Goal: Task Accomplishment & Management: Book appointment/travel/reservation

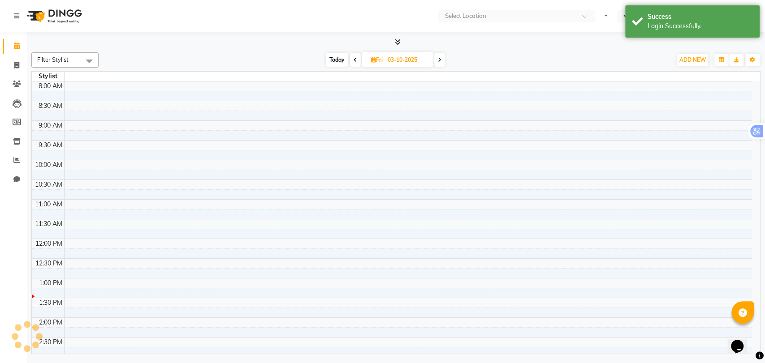
select select "en"
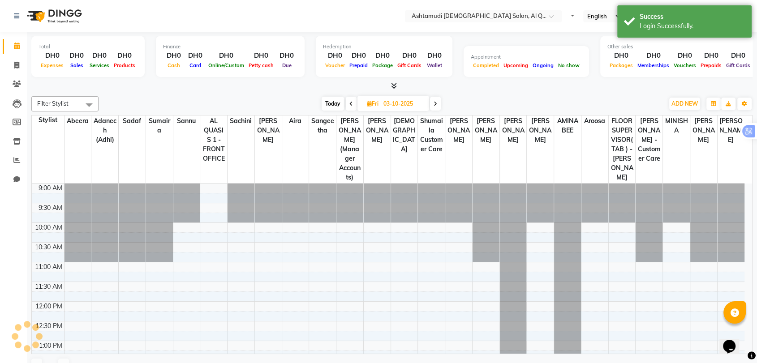
scroll to position [157, 0]
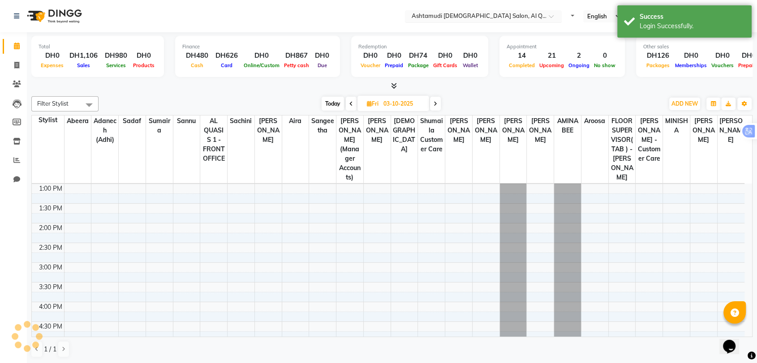
click at [487, 18] on input "text" at bounding box center [474, 17] width 130 height 9
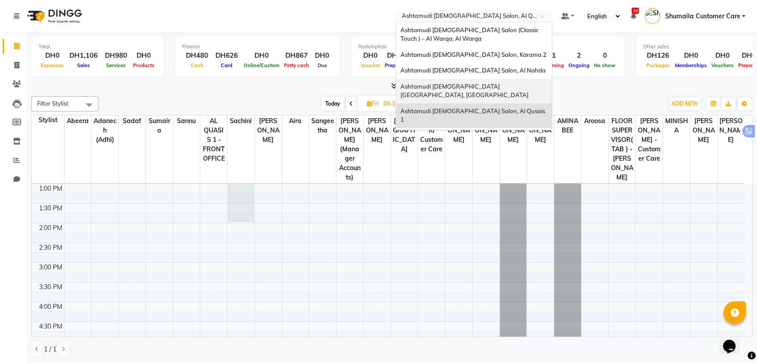
click at [490, 88] on span "Ashtamudi [DEMOGRAPHIC_DATA] [GEOGRAPHIC_DATA], [GEOGRAPHIC_DATA]" at bounding box center [464, 91] width 128 height 16
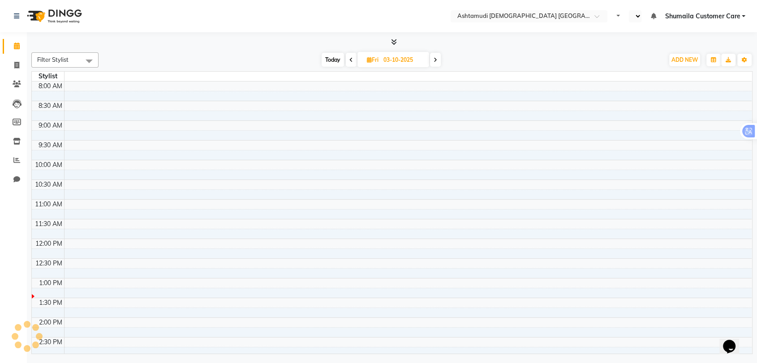
select select "en"
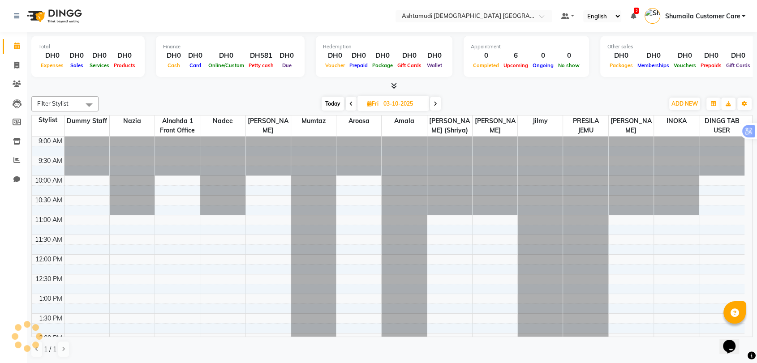
scroll to position [157, 0]
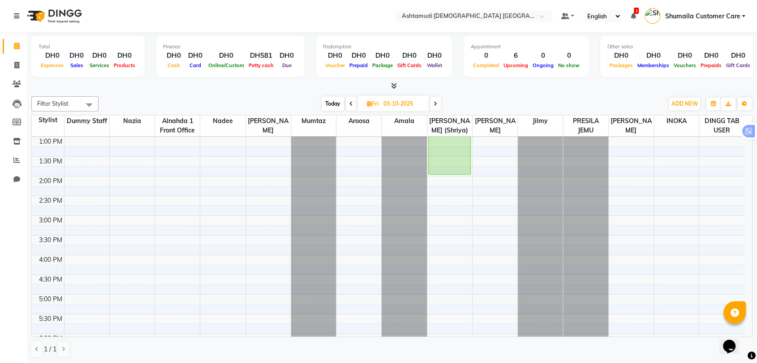
click at [348, 107] on span at bounding box center [351, 104] width 11 height 14
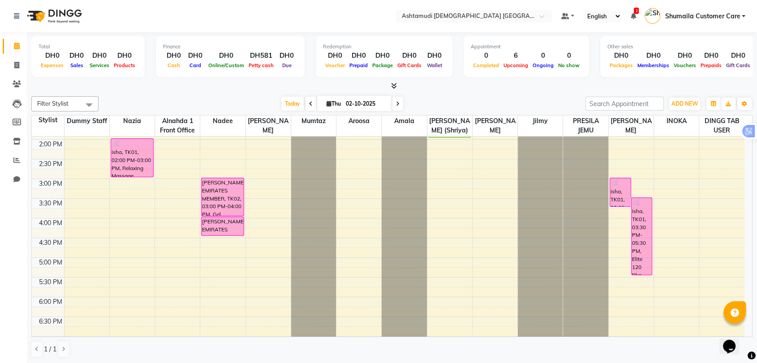
scroll to position [188, 0]
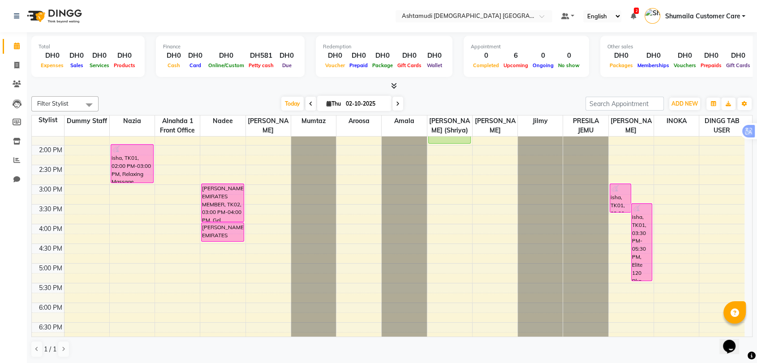
click at [396, 106] on icon at bounding box center [398, 103] width 4 height 5
type input "03-10-2025"
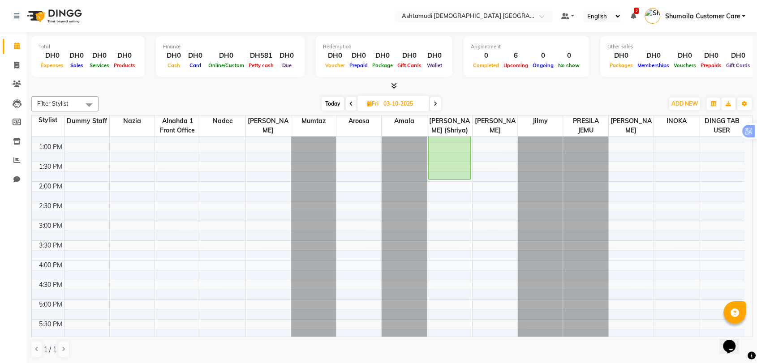
scroll to position [150, 0]
click at [455, 266] on div "9:00 AM 9:30 AM 10:00 AM 10:30 AM 11:00 AM 11:30 AM 12:00 PM 12:30 PM 1:00 PM 1…" at bounding box center [388, 261] width 713 height 551
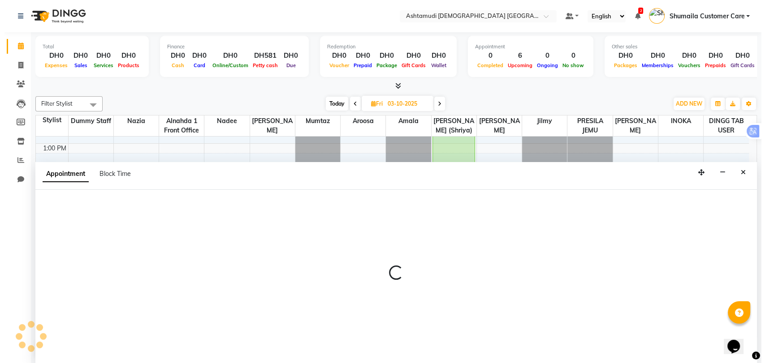
scroll to position [0, 0]
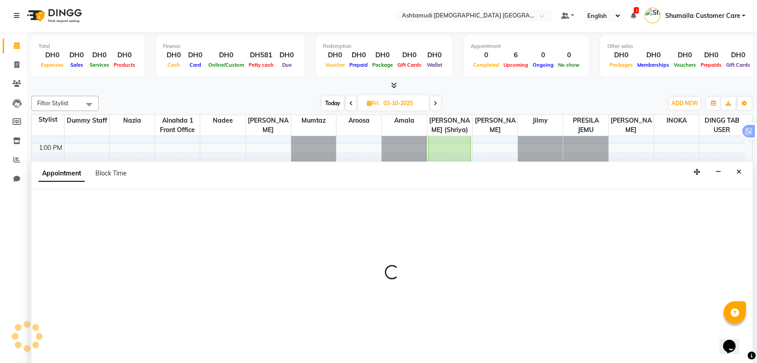
select select "86641"
select select "tentative"
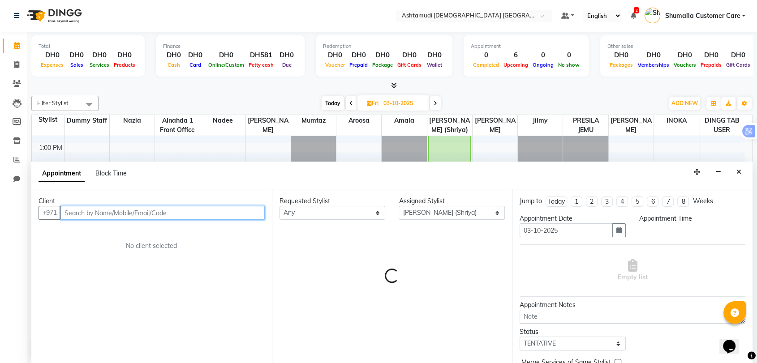
select select "960"
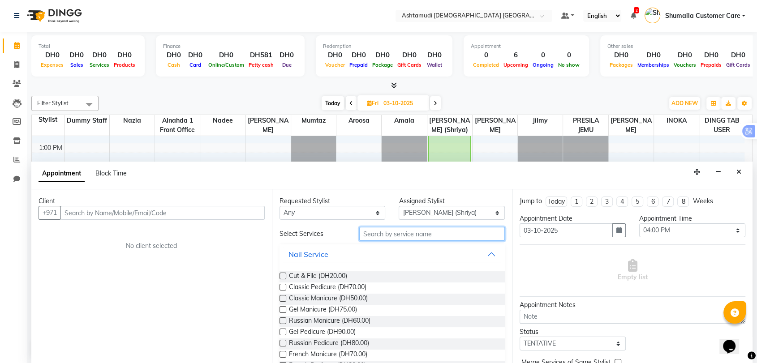
click at [408, 235] on input "text" at bounding box center [432, 234] width 146 height 14
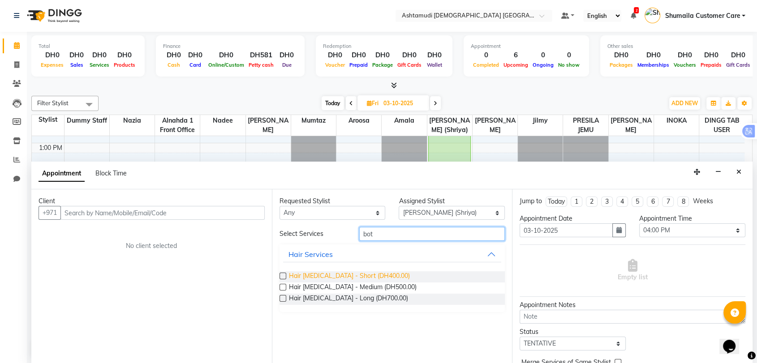
type input "bot"
click at [353, 275] on span "Hair Botox - Short (DH400.00)" at bounding box center [349, 276] width 121 height 11
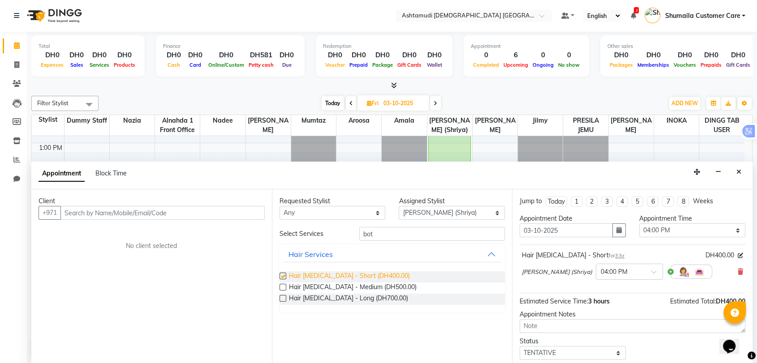
checkbox input "false"
click at [591, 354] on select "Select TENTATIVE CONFIRM UPCOMING" at bounding box center [573, 353] width 106 height 14
select select "upcoming"
click at [520, 346] on select "Select TENTATIVE CONFIRM UPCOMING" at bounding box center [573, 353] width 106 height 14
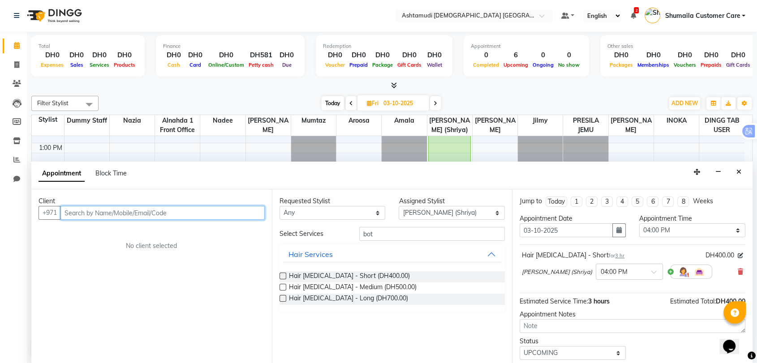
click at [129, 215] on input "text" at bounding box center [162, 213] width 204 height 14
click at [83, 212] on input "557011500" at bounding box center [143, 213] width 167 height 14
type input "557011500"
click at [232, 215] on span "Add Client" at bounding box center [246, 213] width 30 height 8
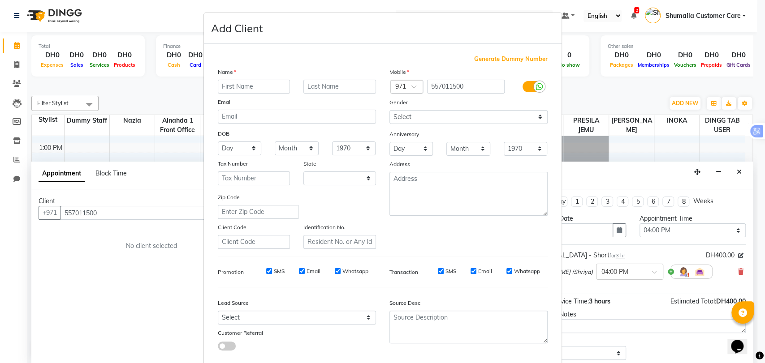
select select "3798"
click at [244, 86] on input "text" at bounding box center [254, 87] width 73 height 14
type input "Hirath"
type input "Mr"
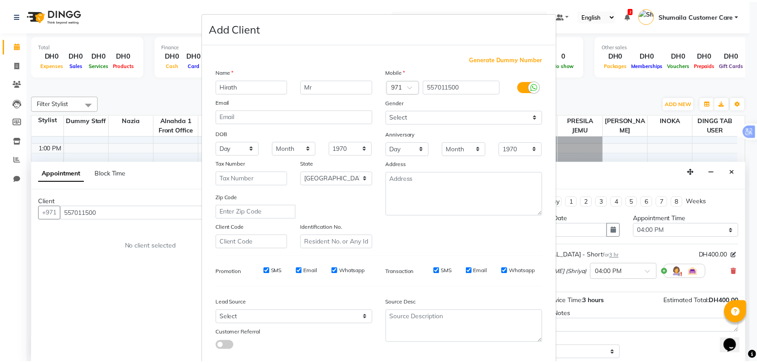
scroll to position [48, 0]
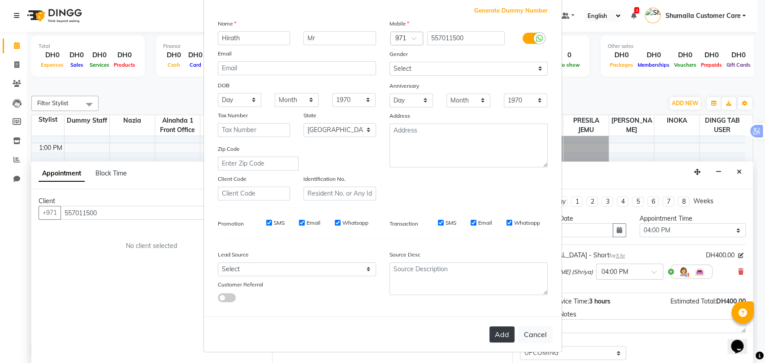
click at [504, 329] on button "Add" at bounding box center [501, 335] width 25 height 16
select select
select select "null"
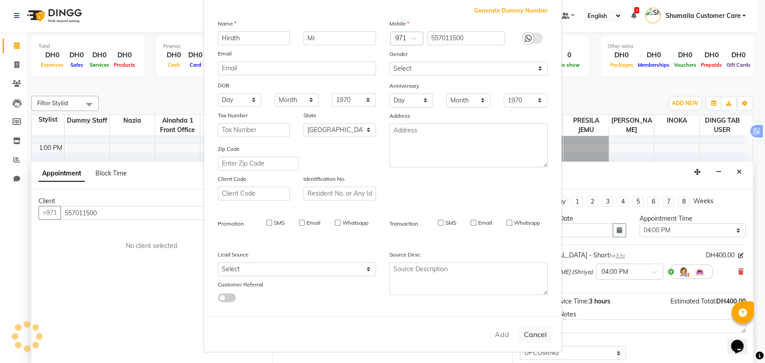
select select
checkbox input "false"
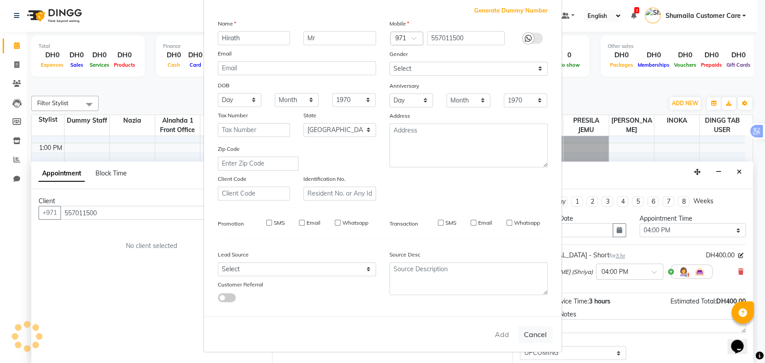
checkbox input "false"
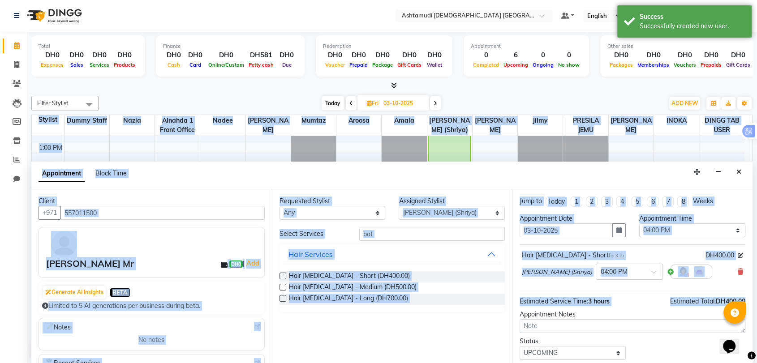
drag, startPoint x: 752, startPoint y: 244, endPoint x: 749, endPoint y: 294, distance: 50.7
click at [749, 294] on div "Total DH0 Expenses DH0 Sales DH0 Services DH0 Products Finance DH0 Cash DH0 Car…" at bounding box center [392, 197] width 730 height 331
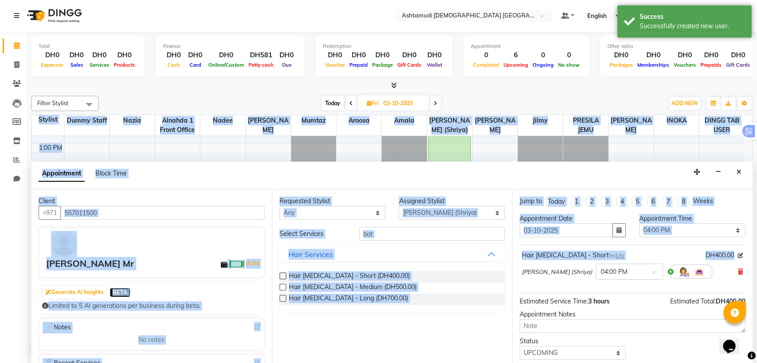
drag, startPoint x: 754, startPoint y: 217, endPoint x: 750, endPoint y: 256, distance: 38.7
click at [750, 256] on div "Total DH0 Expenses DH0 Sales DH0 Services DH0 Products Finance DH0 Cash DH0 Car…" at bounding box center [392, 197] width 730 height 331
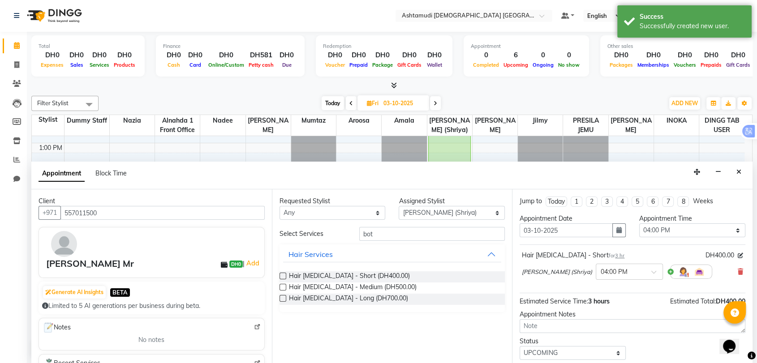
click at [752, 218] on div "Total DH0 Expenses DH0 Sales DH0 Services DH0 Products Finance DH0 Cash DH0 Car…" at bounding box center [392, 197] width 730 height 331
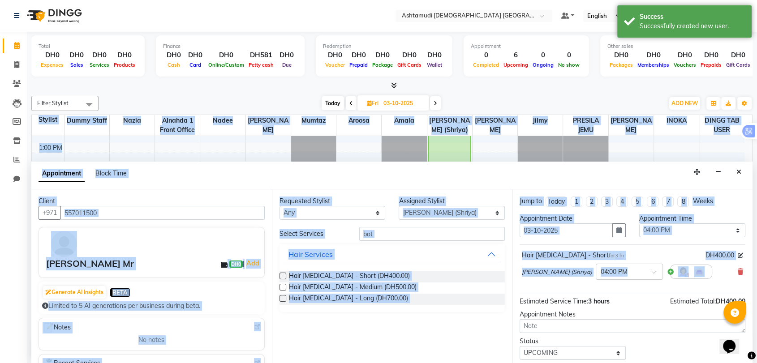
drag, startPoint x: 752, startPoint y: 220, endPoint x: 745, endPoint y: 262, distance: 42.7
click at [745, 262] on div "Total DH0 Expenses DH0 Sales DH0 Services DH0 Products Finance DH0 Cash DH0 Car…" at bounding box center [392, 197] width 730 height 331
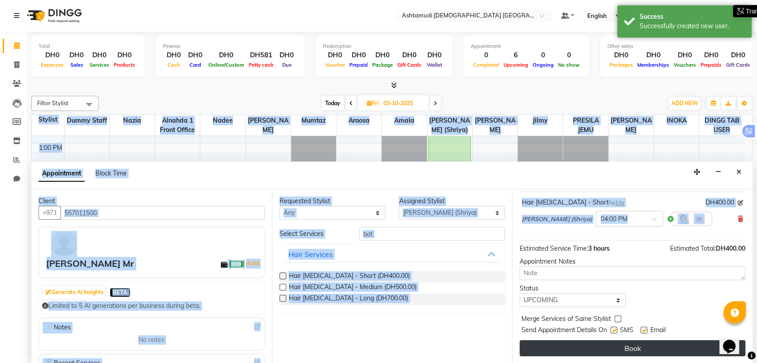
click at [557, 345] on button "Book" at bounding box center [633, 348] width 226 height 16
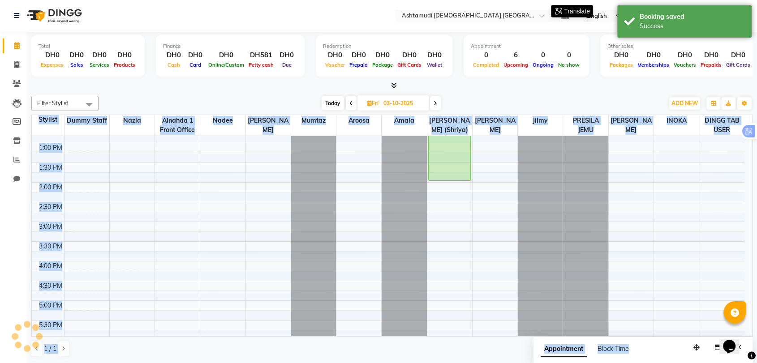
scroll to position [0, 0]
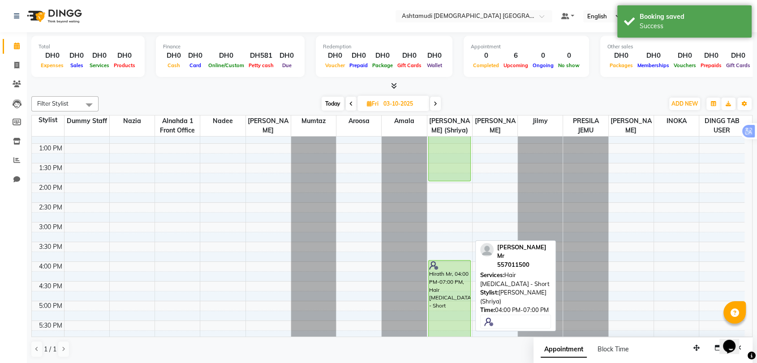
click at [443, 271] on div "Hirath Mr, 04:00 PM-07:00 PM, Hair Botox - Short" at bounding box center [450, 319] width 42 height 116
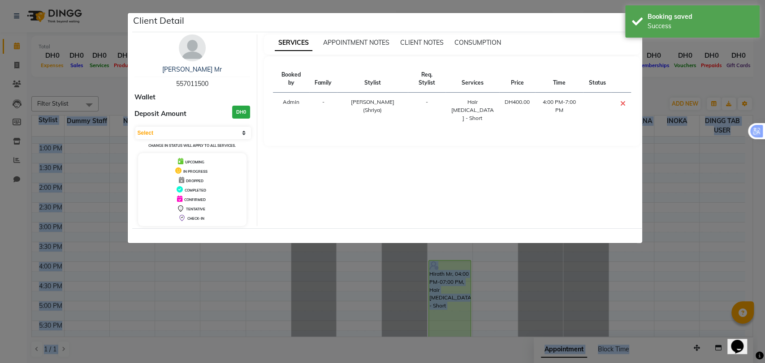
drag, startPoint x: 171, startPoint y: 84, endPoint x: 231, endPoint y: 84, distance: 60.5
click at [231, 84] on div "Hirath Mr 557011500" at bounding box center [192, 77] width 116 height 24
copy span "557011500"
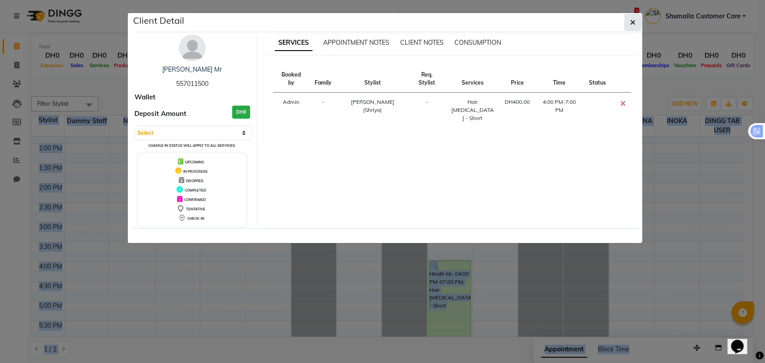
click at [631, 24] on icon "button" at bounding box center [632, 22] width 5 height 7
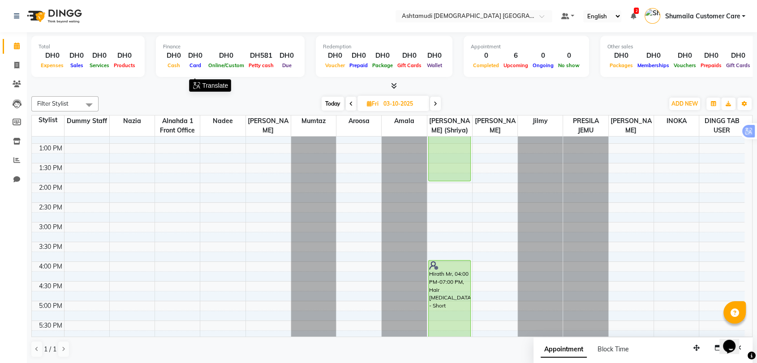
click at [349, 104] on icon at bounding box center [351, 103] width 4 height 5
type input "02-10-2025"
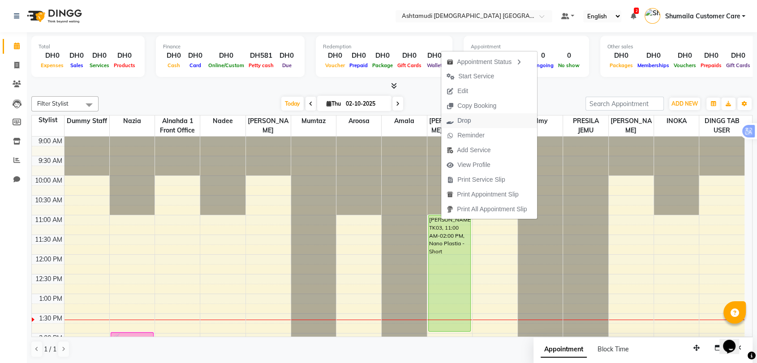
click at [462, 119] on span "Drop" at bounding box center [463, 120] width 13 height 9
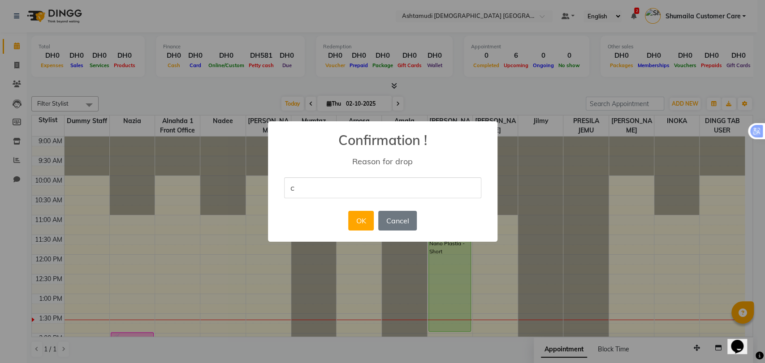
type input "c"
click at [403, 218] on button "Cancel" at bounding box center [397, 221] width 39 height 20
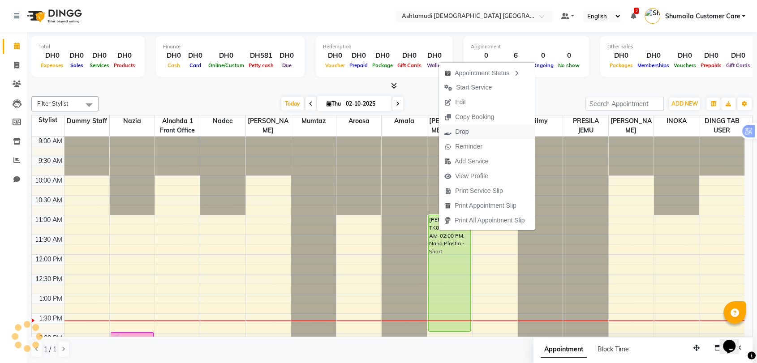
click at [463, 131] on span "Drop" at bounding box center [461, 131] width 13 height 9
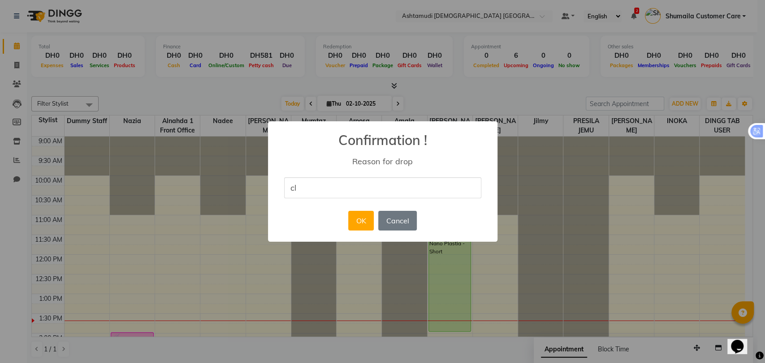
type input "client cancelled it"
click at [365, 220] on button "OK" at bounding box center [361, 221] width 26 height 20
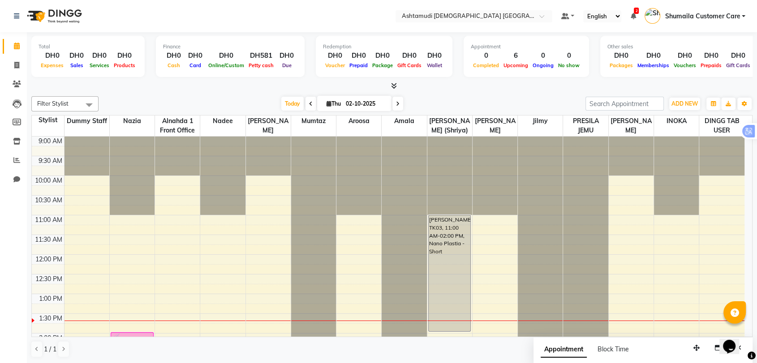
click at [398, 107] on span at bounding box center [397, 104] width 11 height 14
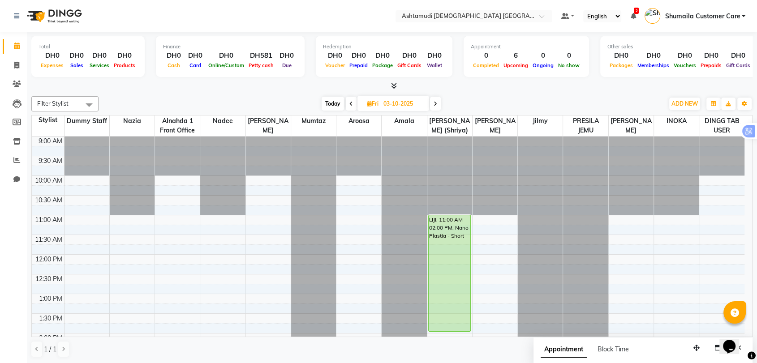
drag, startPoint x: 752, startPoint y: 208, endPoint x: 758, endPoint y: 262, distance: 54.9
click at [757, 262] on html "Select Location × Ashtamudi Ladies Salon Sahara Center, Dubai Default Panel My …" at bounding box center [378, 181] width 757 height 363
click at [346, 102] on span at bounding box center [351, 104] width 11 height 14
type input "02-10-2025"
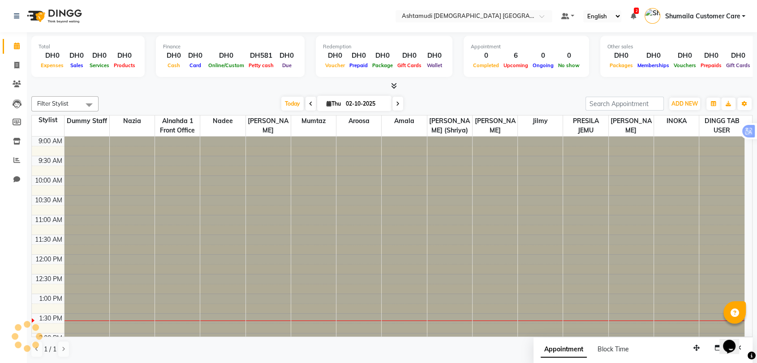
scroll to position [157, 0]
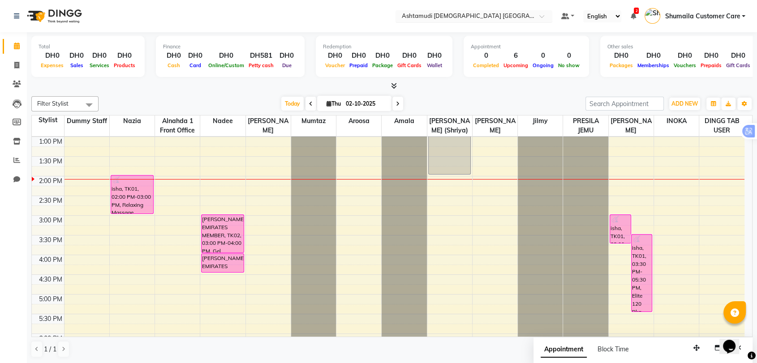
click at [477, 13] on input "text" at bounding box center [465, 17] width 130 height 9
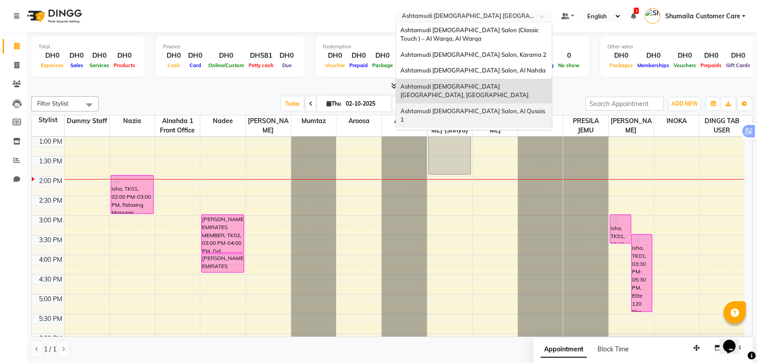
click at [506, 103] on div "Ashtamudi [DEMOGRAPHIC_DATA] Salon, Al Qusais 1" at bounding box center [474, 115] width 156 height 25
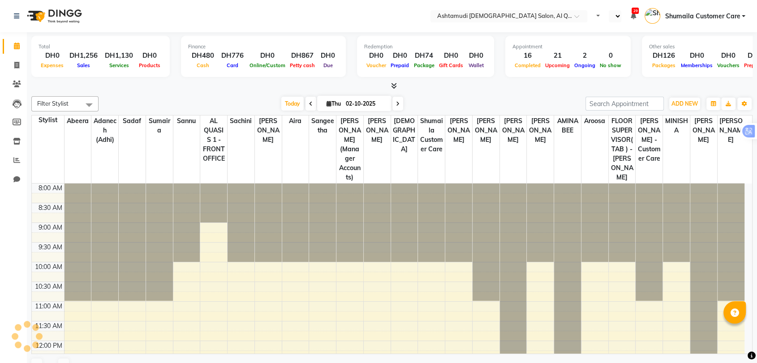
scroll to position [197, 0]
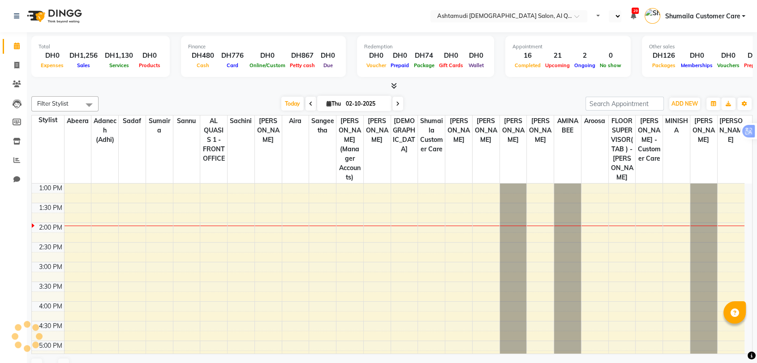
select select "en"
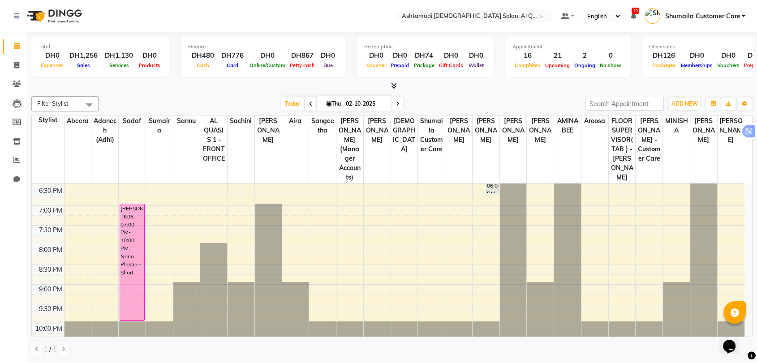
scroll to position [386, 0]
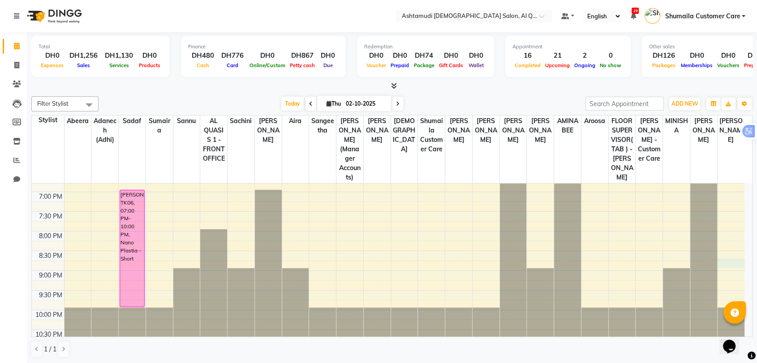
click at [725, 253] on div "9:00 AM 9:30 AM 10:00 AM 10:30 AM 11:00 AM 11:30 AM 12:00 PM 12:30 PM 1:00 PM 1…" at bounding box center [388, 73] width 713 height 551
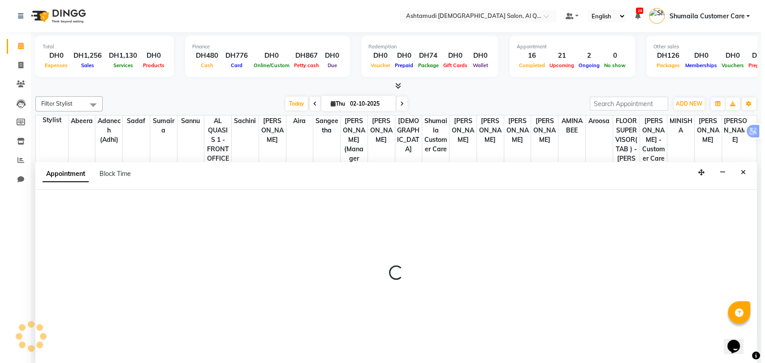
scroll to position [0, 0]
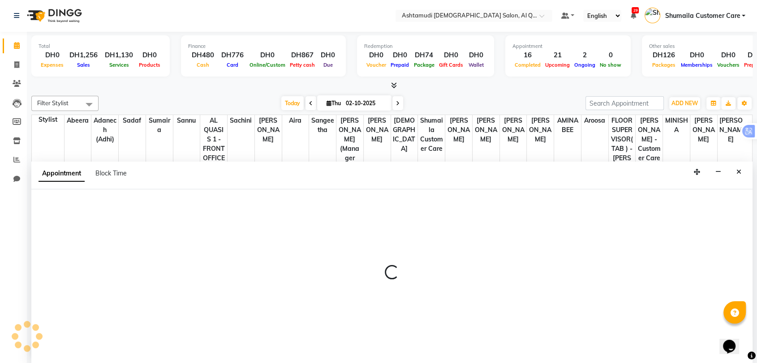
select select "91949"
select select "tentative"
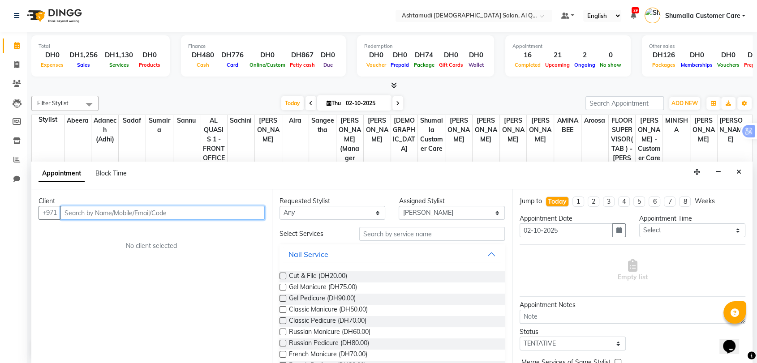
paste input "0567930491"
click at [71, 212] on input "0567930491" at bounding box center [143, 213] width 167 height 14
type input "567930491"
drag, startPoint x: 238, startPoint y: 206, endPoint x: 193, endPoint y: 280, distance: 86.6
click at [193, 280] on div "Client +971 567930491 Add Client No client selected" at bounding box center [151, 276] width 241 height 174
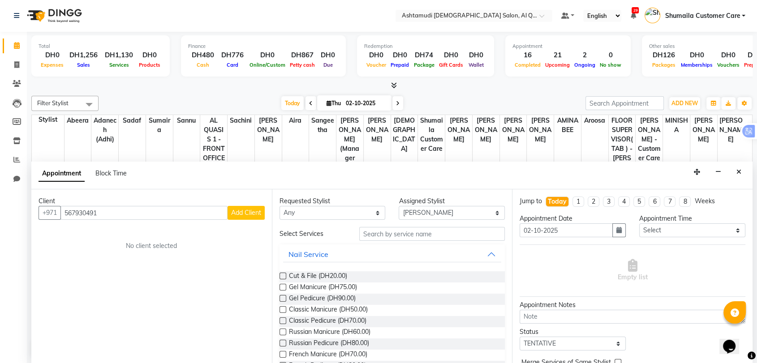
click at [244, 211] on span "Add Client" at bounding box center [246, 213] width 30 height 8
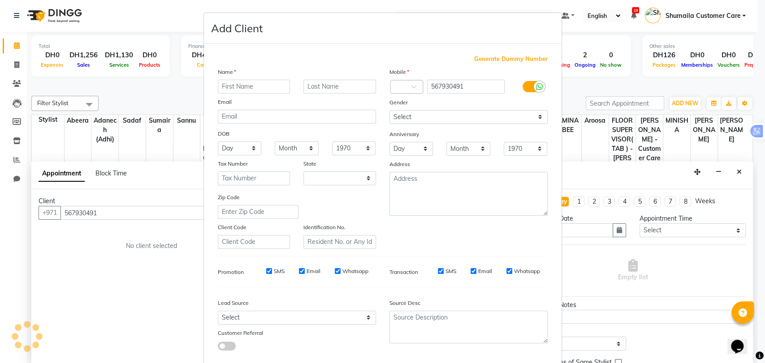
select select "3798"
paste input "Hemalatha"
type input "Hemalatha"
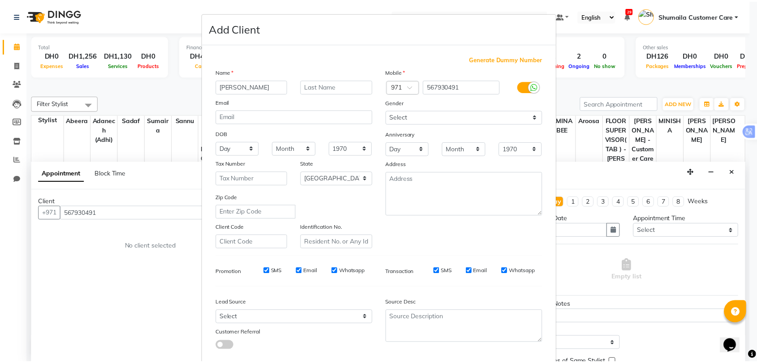
scroll to position [48, 0]
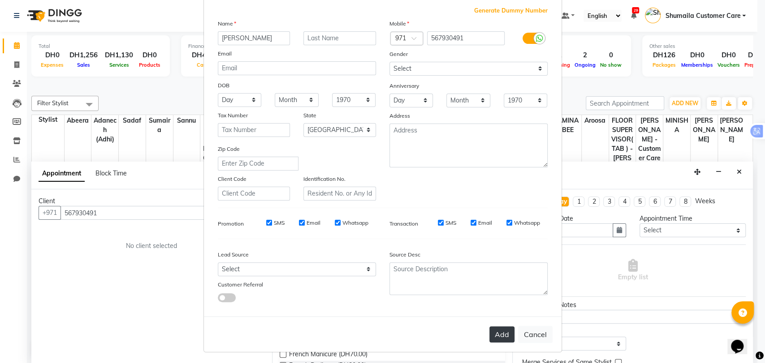
click at [498, 329] on button "Add" at bounding box center [501, 335] width 25 height 16
select select
select select "null"
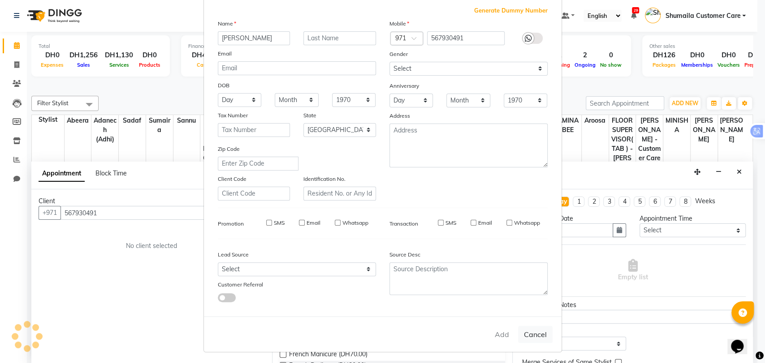
select select
checkbox input "false"
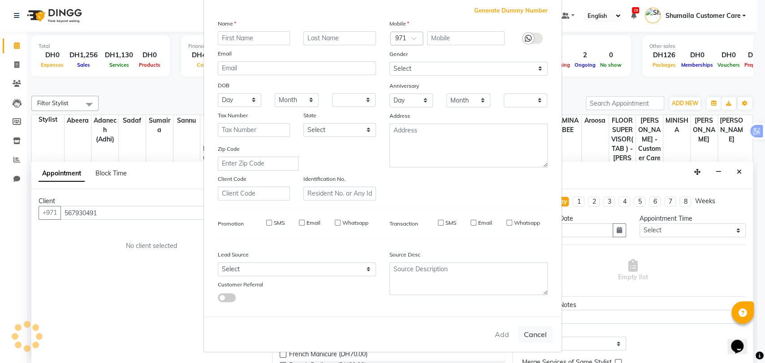
checkbox input "false"
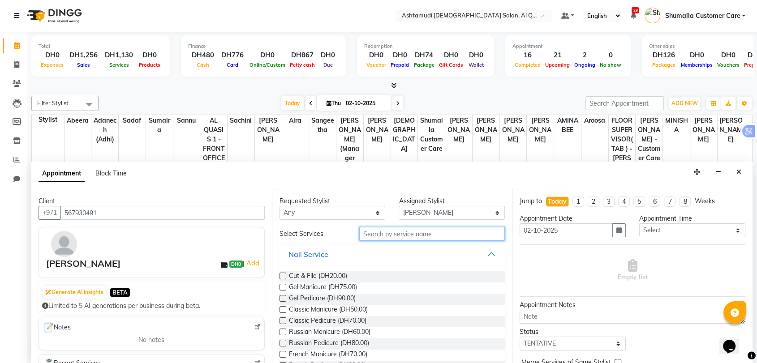
click at [408, 232] on input "text" at bounding box center [432, 234] width 146 height 14
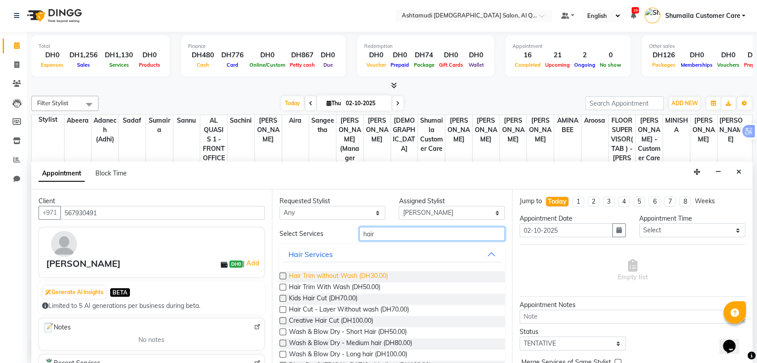
type input "hair"
click at [330, 273] on span "Hair Trim without Wash (DH30.00)" at bounding box center [338, 276] width 99 height 11
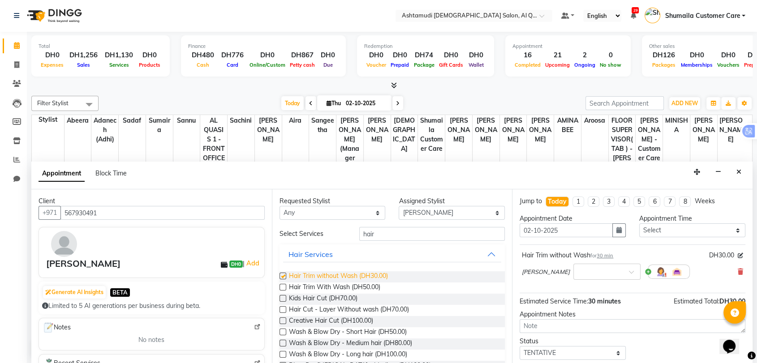
checkbox input "false"
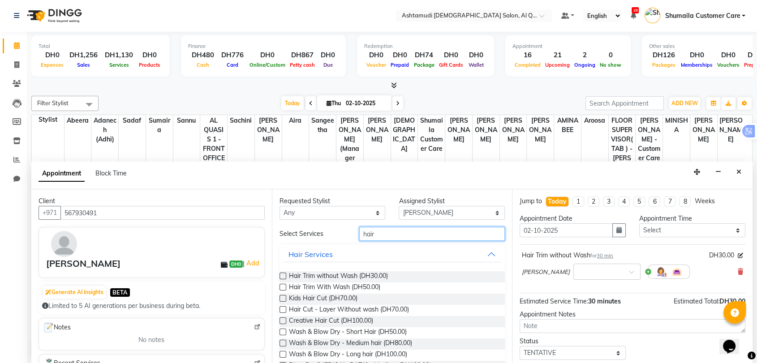
click at [364, 232] on input "hair" at bounding box center [432, 234] width 146 height 14
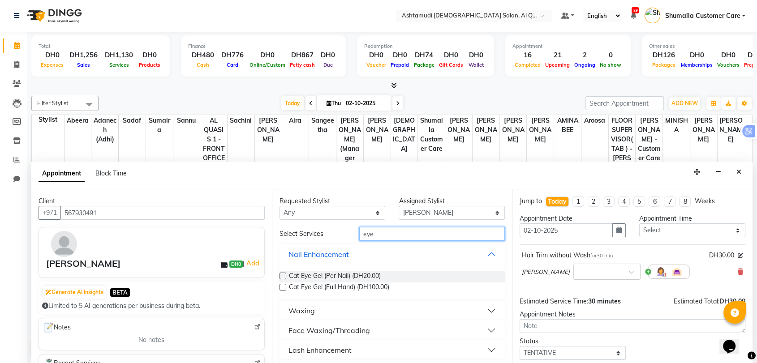
type input "eye"
click at [348, 331] on div "Face Waxing/Threading" at bounding box center [329, 330] width 82 height 11
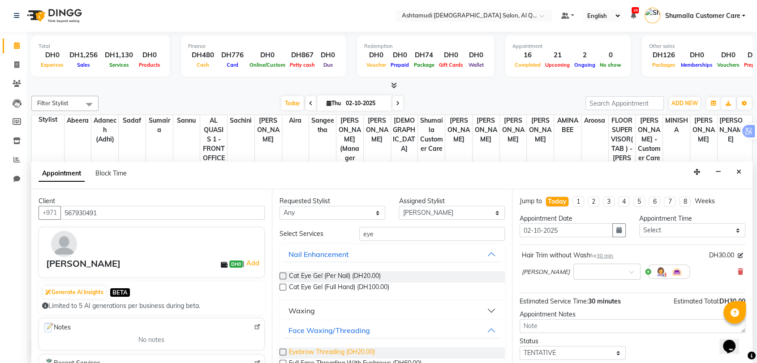
click at [319, 350] on span "Eyebrow Threading (DH20.00)" at bounding box center [332, 353] width 86 height 11
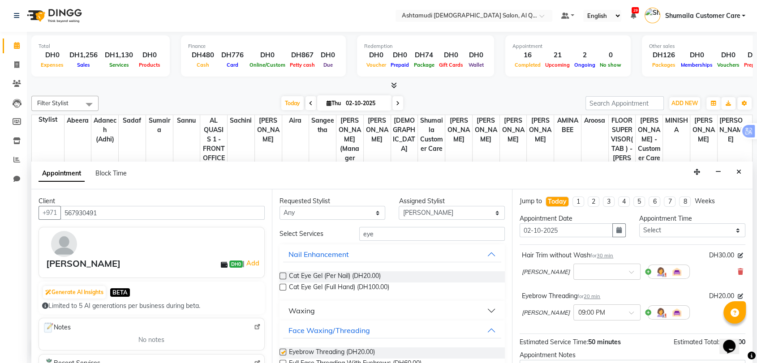
checkbox input "false"
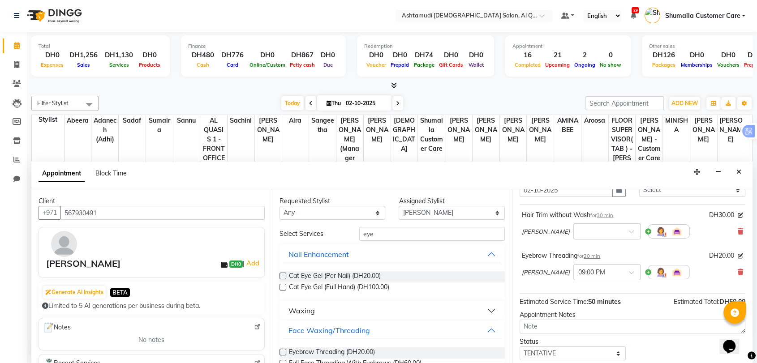
scroll to position [0, 0]
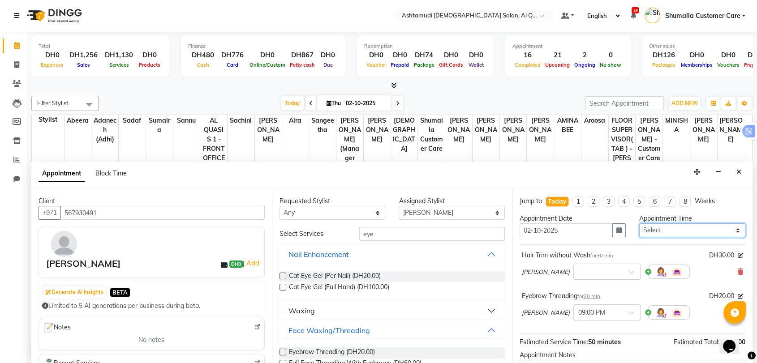
click at [683, 232] on select "Select 10:00 AM 10:30 AM 11:00 AM 11:30 AM 12:00 PM 12:30 PM 01:00 PM 01:30 PM …" at bounding box center [692, 230] width 106 height 14
select select "1260"
click at [639, 223] on select "Select 10:00 AM 10:30 AM 11:00 AM 11:30 AM 12:00 PM 12:30 PM 01:00 PM 01:30 PM …" at bounding box center [692, 230] width 106 height 14
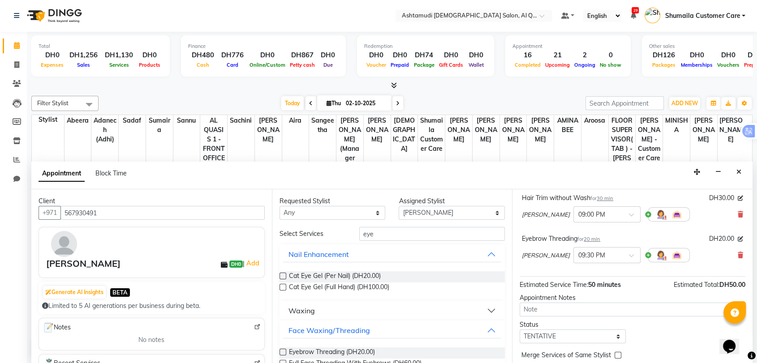
scroll to position [93, 0]
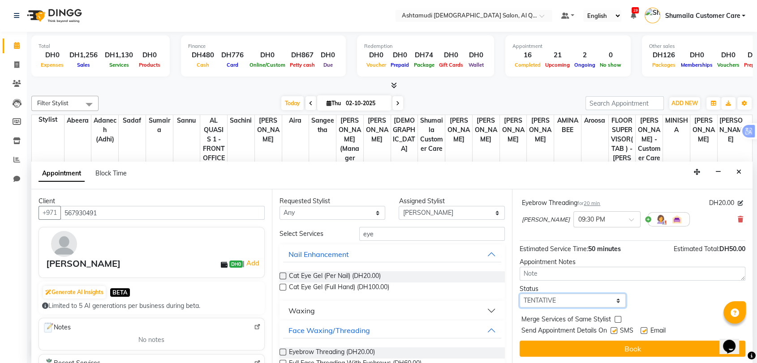
click at [573, 298] on select "Select TENTATIVE CONFIRM CHECK-IN UPCOMING" at bounding box center [573, 301] width 106 height 14
click at [546, 302] on select "Select TENTATIVE CONFIRM CHECK-IN UPCOMING" at bounding box center [573, 301] width 106 height 14
select select "upcoming"
click at [520, 294] on select "Select TENTATIVE CONFIRM CHECK-IN UPCOMING" at bounding box center [573, 301] width 106 height 14
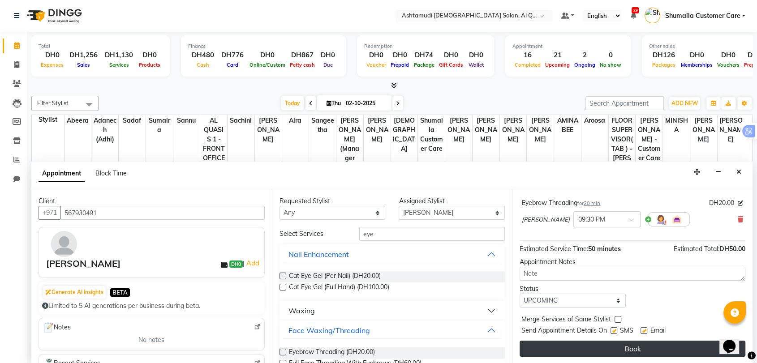
click at [603, 356] on button "Book" at bounding box center [633, 349] width 226 height 16
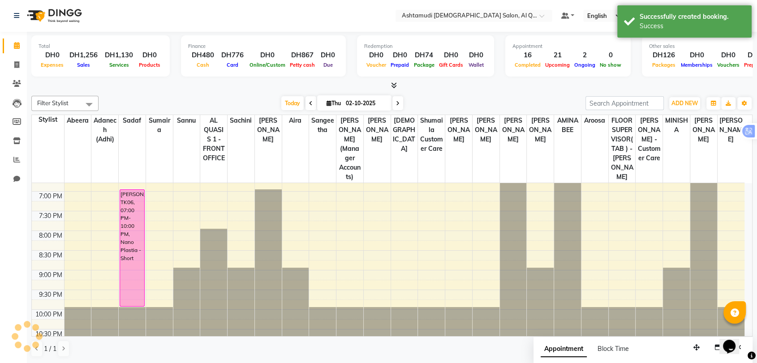
scroll to position [0, 0]
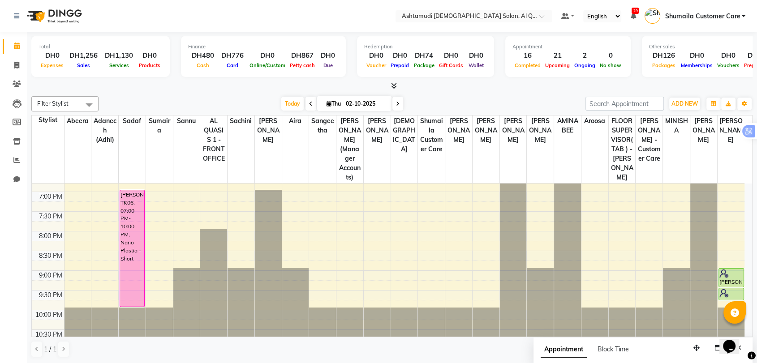
click at [408, 256] on div "9:00 AM 9:30 AM 10:00 AM 10:30 AM 11:00 AM 11:30 AM 12:00 PM 12:30 PM 1:00 PM 1…" at bounding box center [388, 73] width 713 height 551
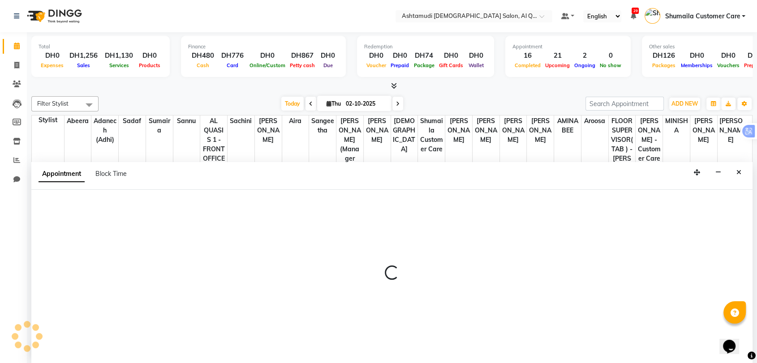
scroll to position [0, 0]
select select "85746"
select select "tentative"
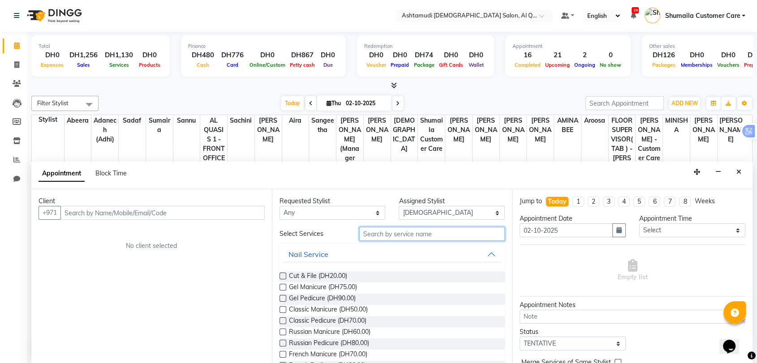
click at [452, 238] on input "text" at bounding box center [432, 234] width 146 height 14
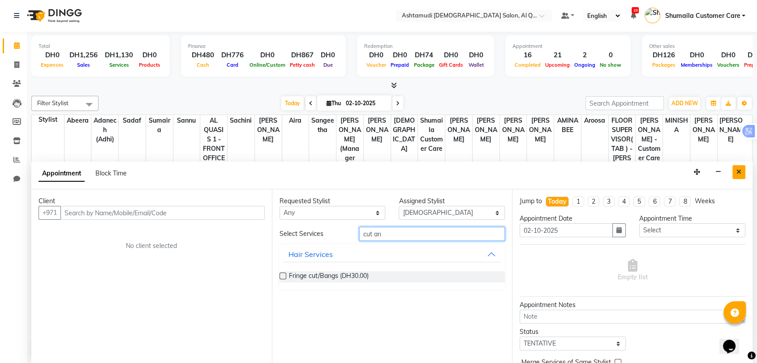
type input "cut an"
click at [738, 169] on icon "Close" at bounding box center [738, 172] width 5 height 6
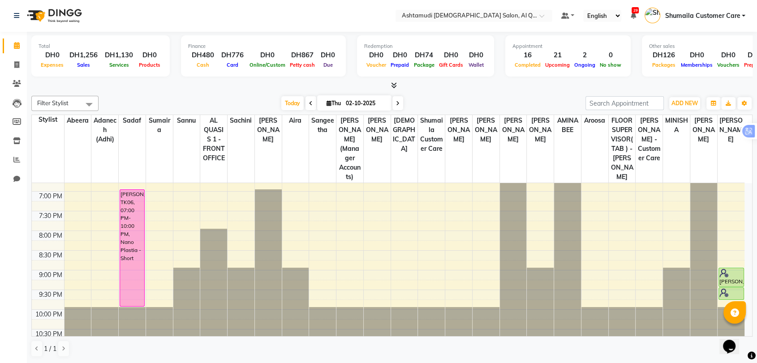
click at [690, 17] on span "Shumaila Customer Care" at bounding box center [702, 15] width 75 height 9
click at [716, 57] on link "Sign out" at bounding box center [699, 64] width 82 height 14
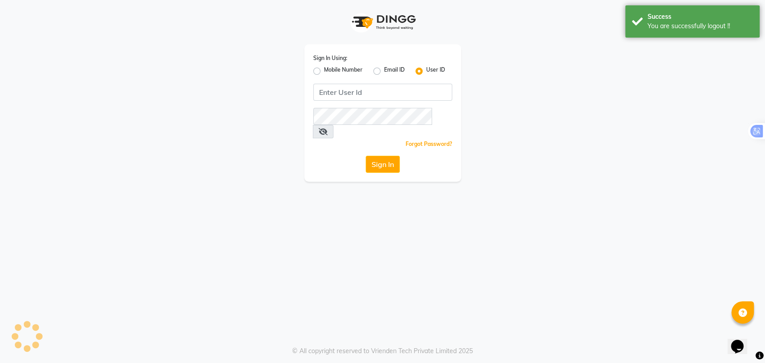
click at [330, 69] on label "Mobile Number" at bounding box center [343, 71] width 39 height 11
click at [330, 69] on input "Mobile Number" at bounding box center [327, 69] width 6 height 6
radio input "true"
radio input "false"
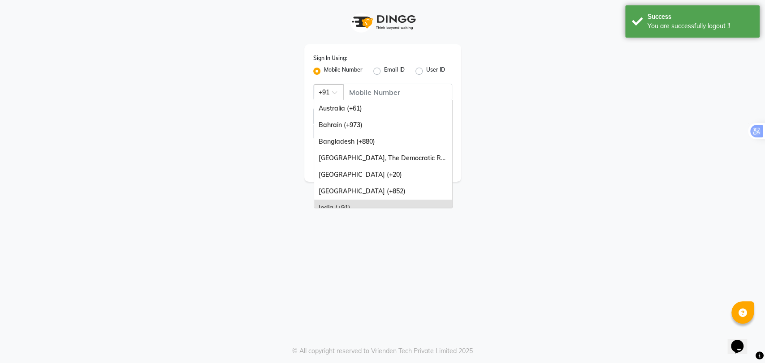
click at [331, 93] on div at bounding box center [328, 91] width 29 height 9
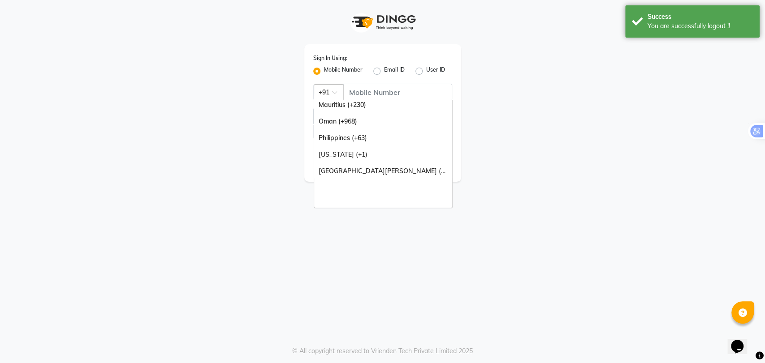
scroll to position [223, 0]
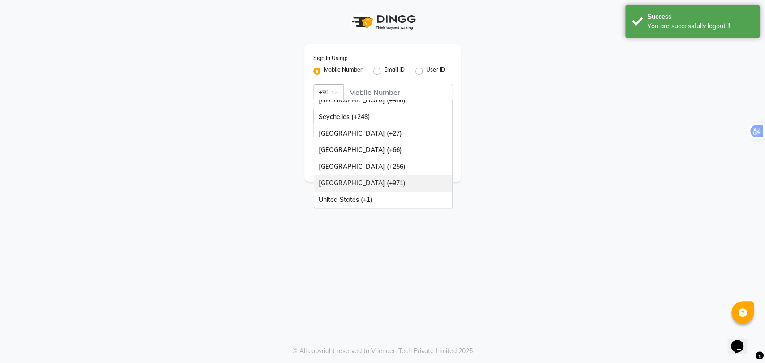
click at [390, 183] on div "United Arab Emirates (+971)" at bounding box center [383, 183] width 138 height 17
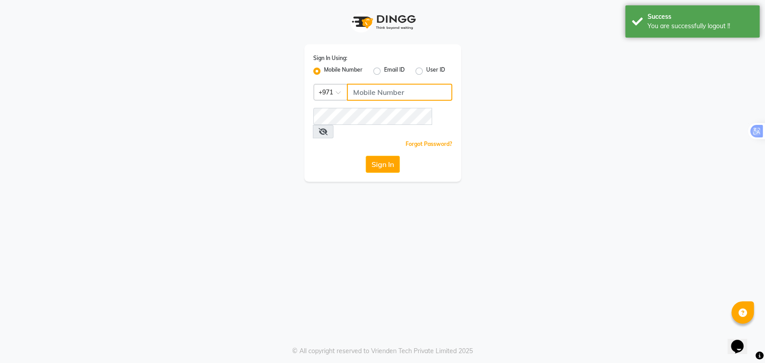
click at [363, 86] on input "Username" at bounding box center [399, 92] width 105 height 17
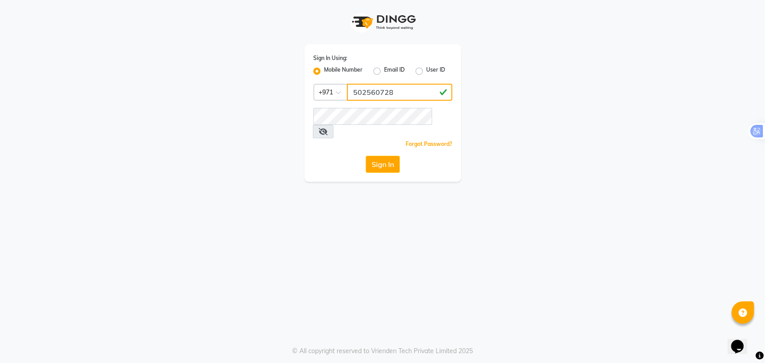
type input "502560728"
click at [326, 156] on div "Sign In" at bounding box center [382, 164] width 139 height 17
click at [377, 156] on button "Sign In" at bounding box center [382, 164] width 34 height 17
